Goal: Task Accomplishment & Management: Use online tool/utility

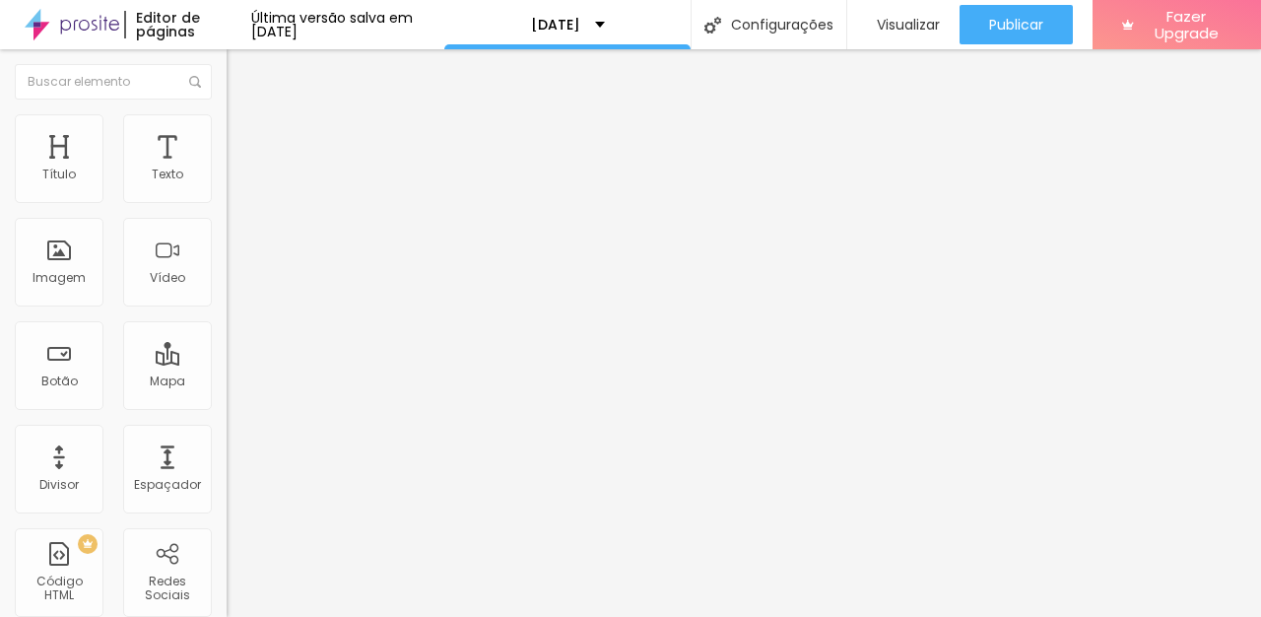
click at [227, 199] on img at bounding box center [233, 205] width 12 height 12
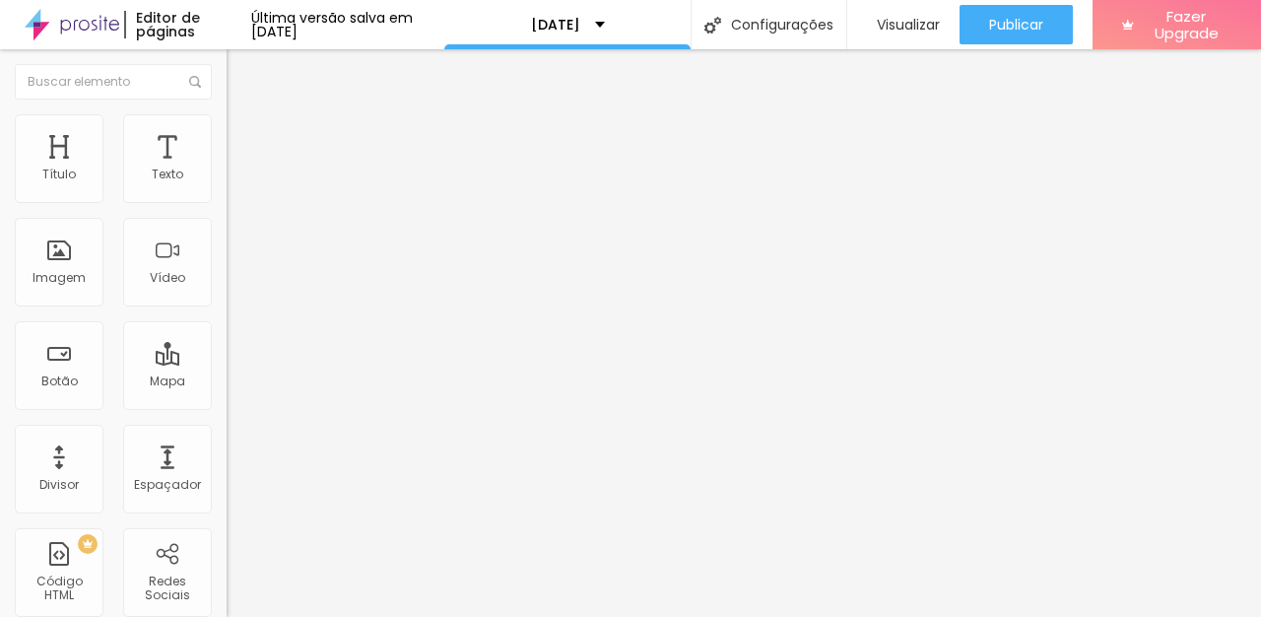
type input "dia 06/10 das 17h as 18h (7 vagas)"
type input "dia 06/10 das 18h as 19h (7 vagas)"
type input "dia 06/10 das 19h as 20h (7 vagas)"
type input "dia 06/10 das 20h as 21h (7 vagas)"
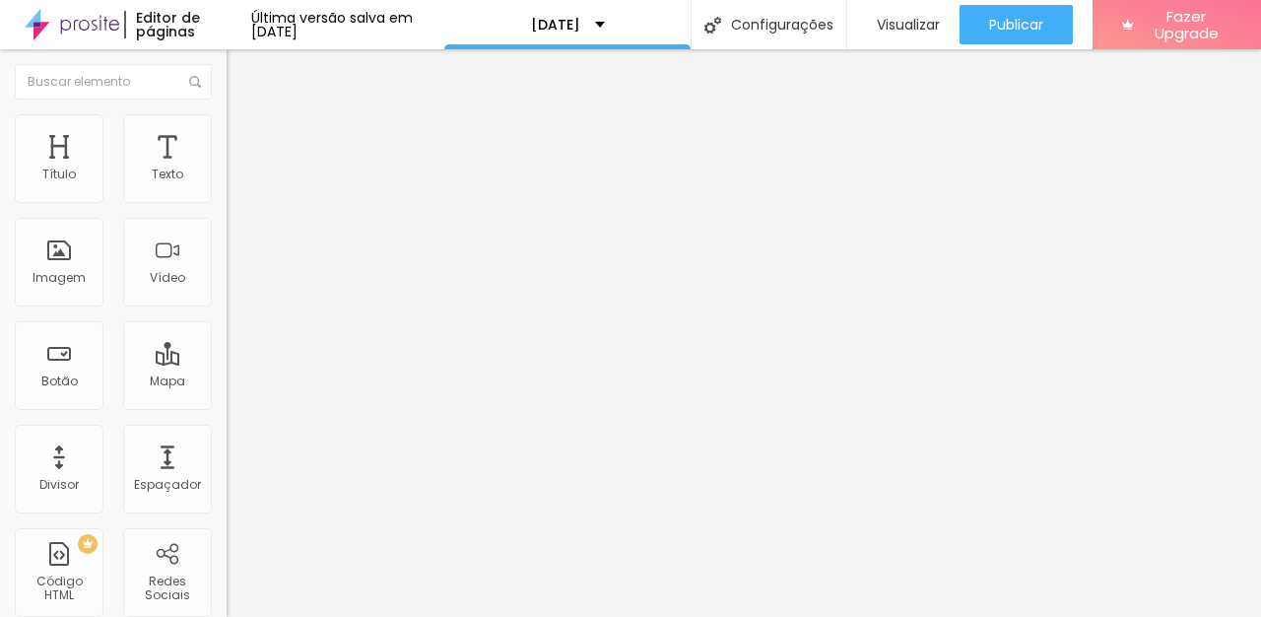
scroll to position [578, 0]
type input "dia 06/10 das 17h as 18h (7 vagas)"
type input "dia 06/10 das 18h as 19h (7 vagas)"
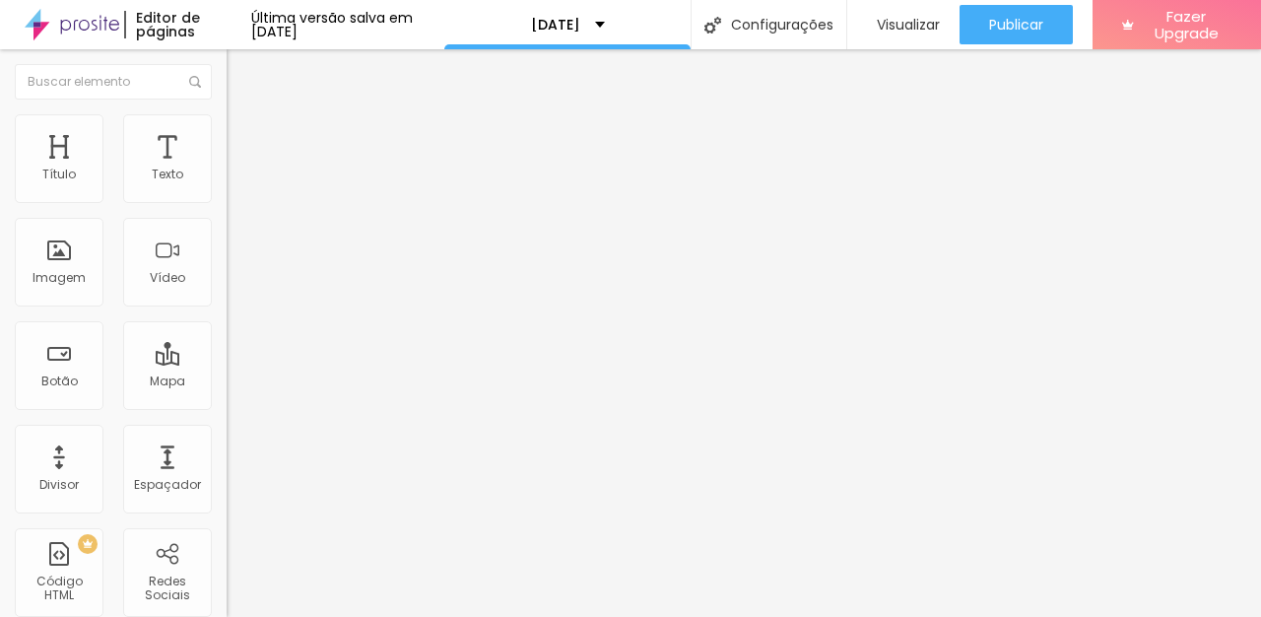
type input "dia 06/10 das 19h as 20h (7 vagas)"
type input "dia 06/10 das 20h as 21h (7 vagas)"
type input "dia 04/10 das 15h as 16h (5 vagas)"
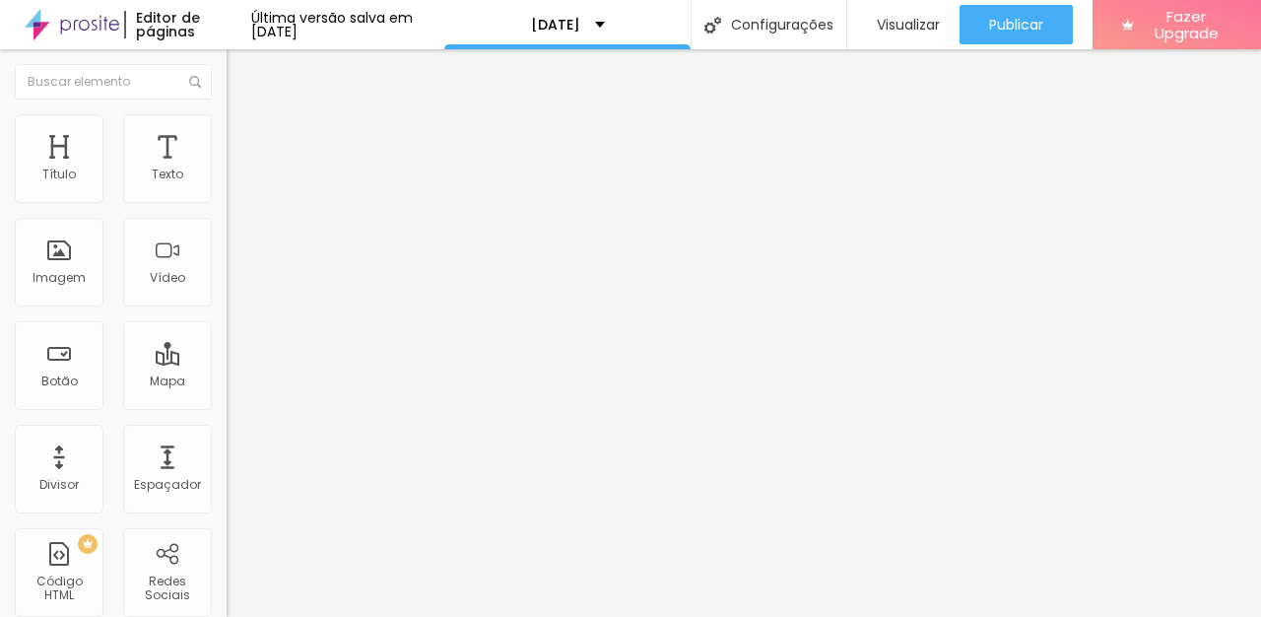
type input "dia 04/10 das 16h as 17h (6 vagas)"
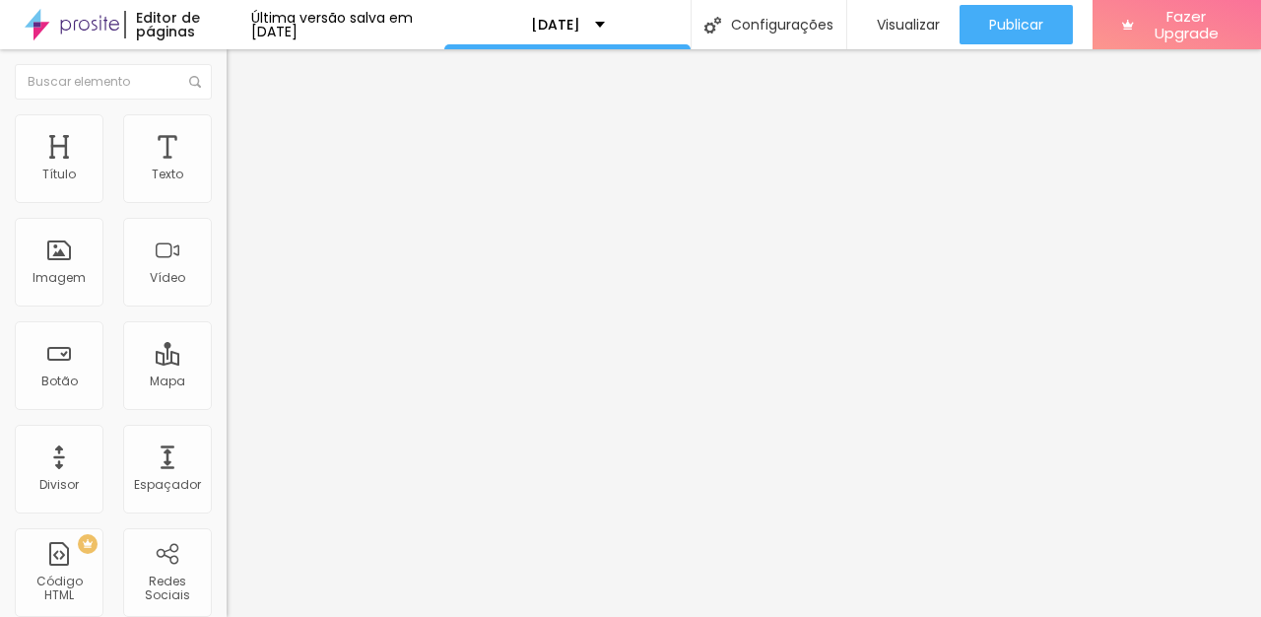
type input "dia 06/10 das 19h as 20h ( vagas)"
type input "dia 04/10 das 19h as 20h (5 vagas)"
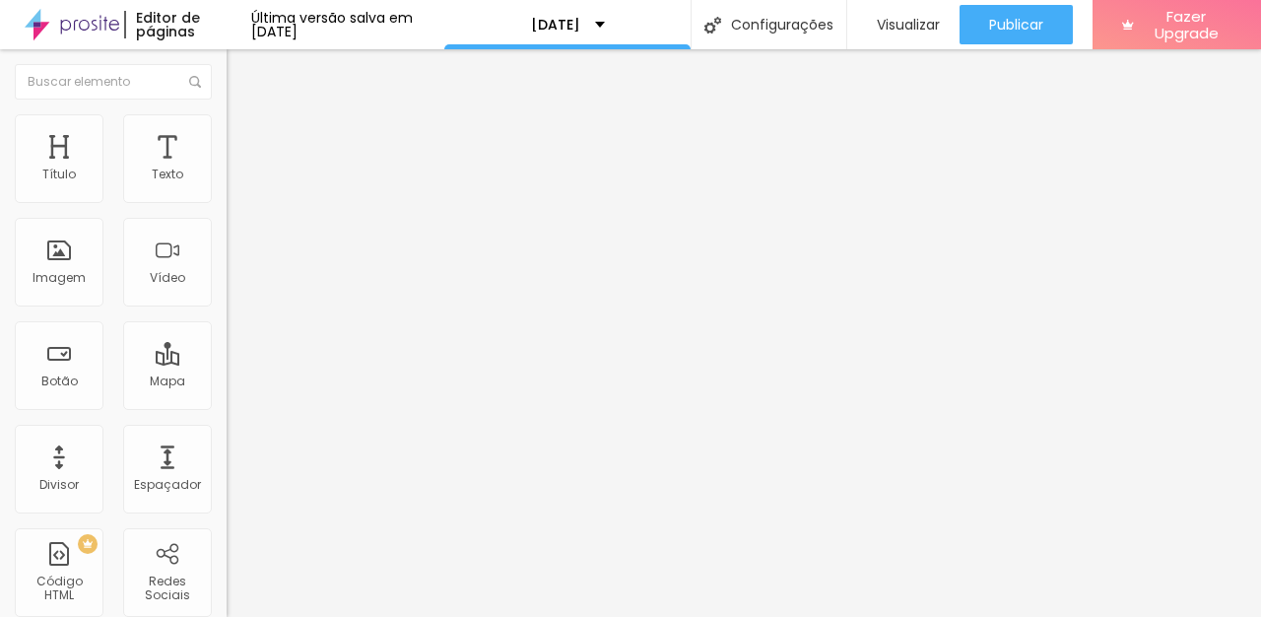
type input "dia 06/10 das 19h as 20h ( 4 vagas)"
type input "dia 06/10 das 20h as 21h (6 vagas)"
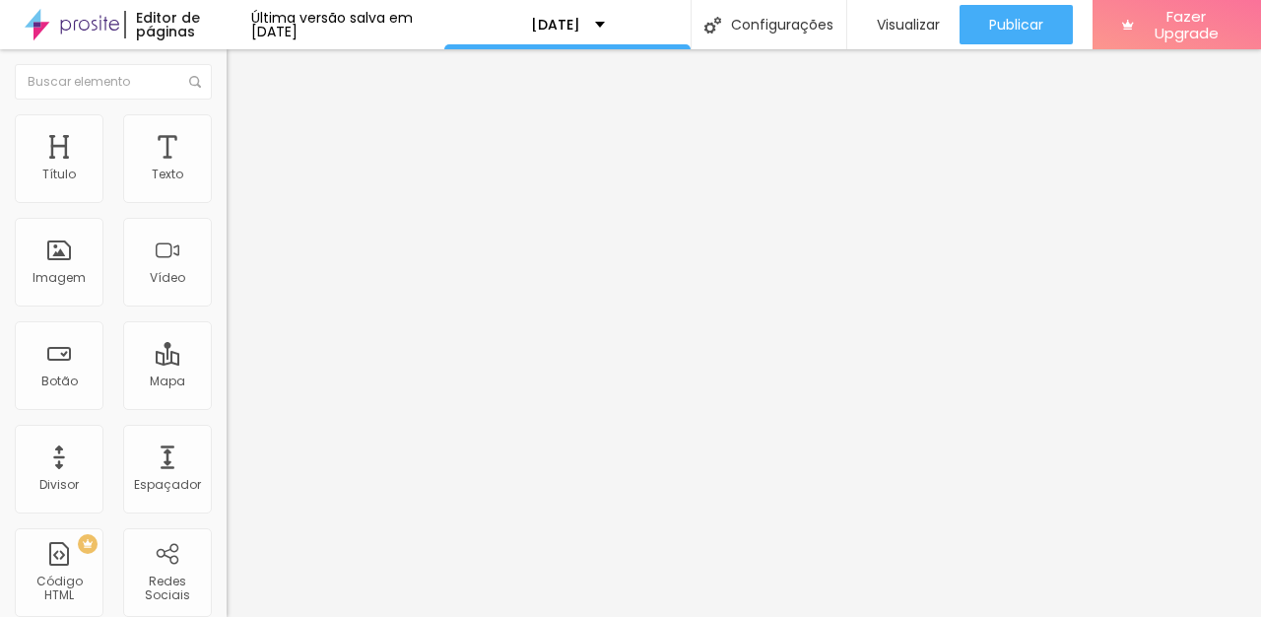
type input "dia 04/10 das 14h as 15h (7 vagas)"
type input "dia 04/10 das 15h as 16h (5 vagas)"
type input "dia 04/10 das 16h as 17h (6 vagas)"
type input "dia 04/10 das 17h as 18h (7 vagas)"
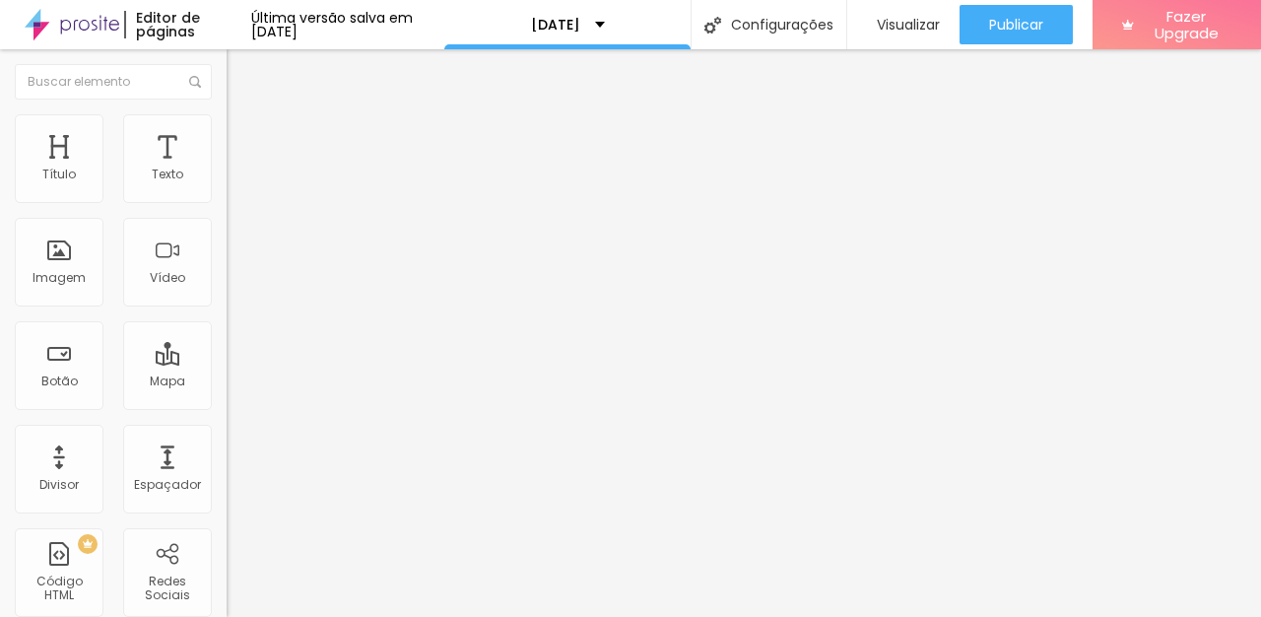
type input "dia 04/10 das 18h as 19h (7 vagas)"
type input "dia 04/10 das 19h as 20h (5 vagas)"
type input "dia 06/10 das 17h as 18h (7 vagas)"
type input "dia 06/10 das 18h as 19h (7 vagas)"
type input "dia 06/10 das 19h as 20h ( 4 vagas)"
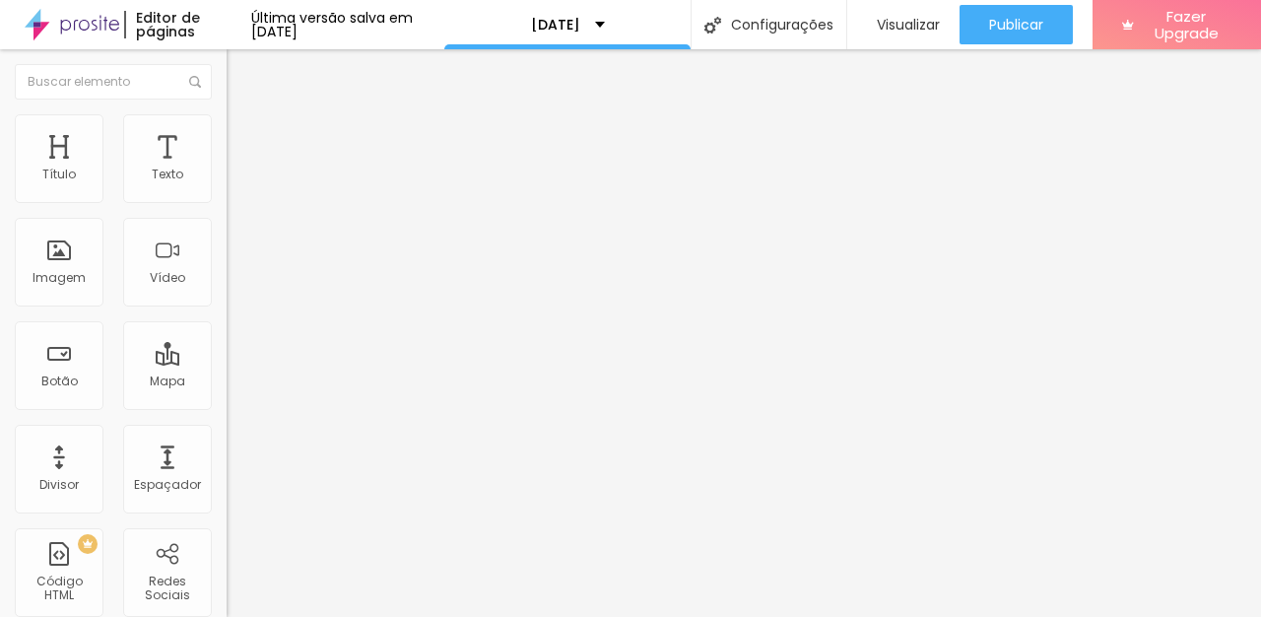
type input "dia 06/10 das 20h as 21h (6 vagas)"
type input "dia 04/10 das 18h as 19h (7 vagas)"
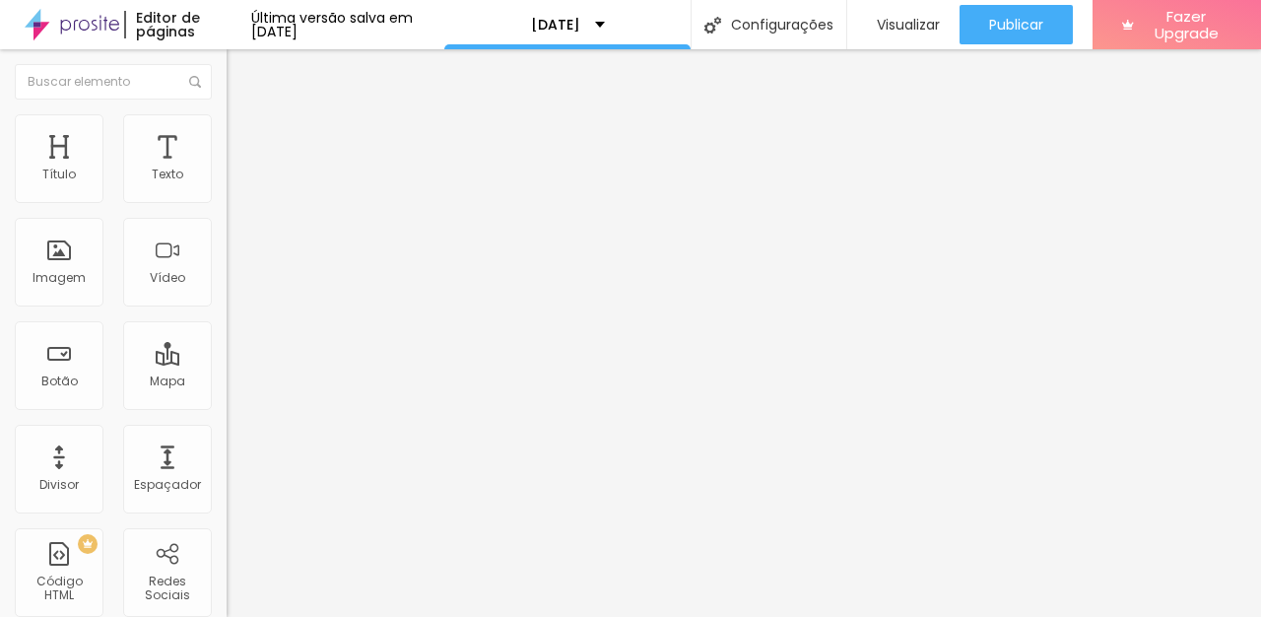
type input "dia 04/10 das 19h as 20h (5 vagas)"
type input "dia 06/10 das 17h as 18h (7 vagas)"
type input "dia 06/10 das 18h as 19h (7 vagas)"
type input "dia 06/10 das 19h as 20h ( 4 vagas)"
type input "dia 06/10 das 20h as 21h (6 vagas)"
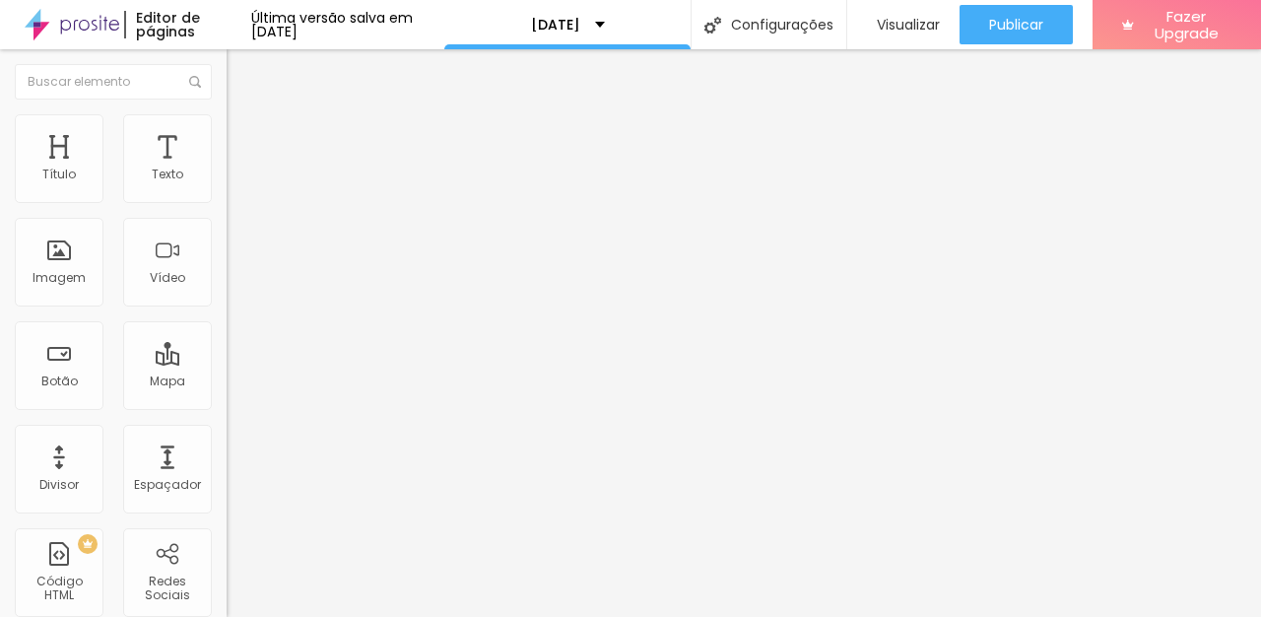
scroll to position [585, 0]
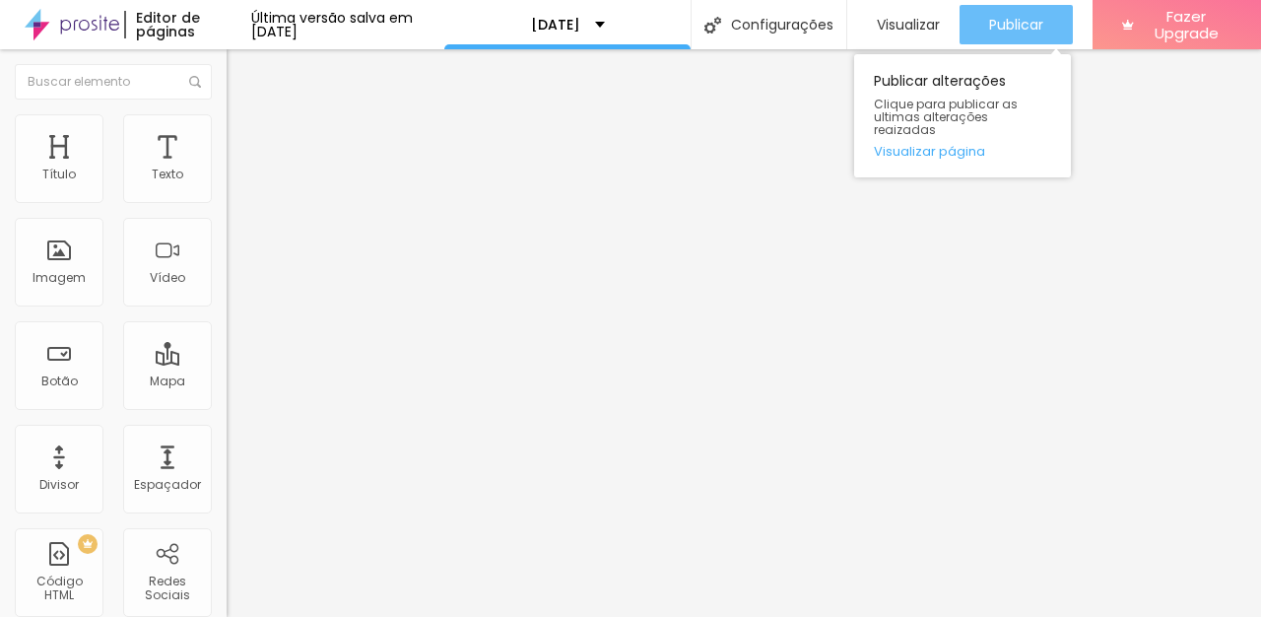
click at [1035, 27] on span "Publicar" at bounding box center [1016, 25] width 54 height 16
click at [1032, 28] on span "Publicar" at bounding box center [1016, 25] width 54 height 16
